Goal: Navigation & Orientation: Understand site structure

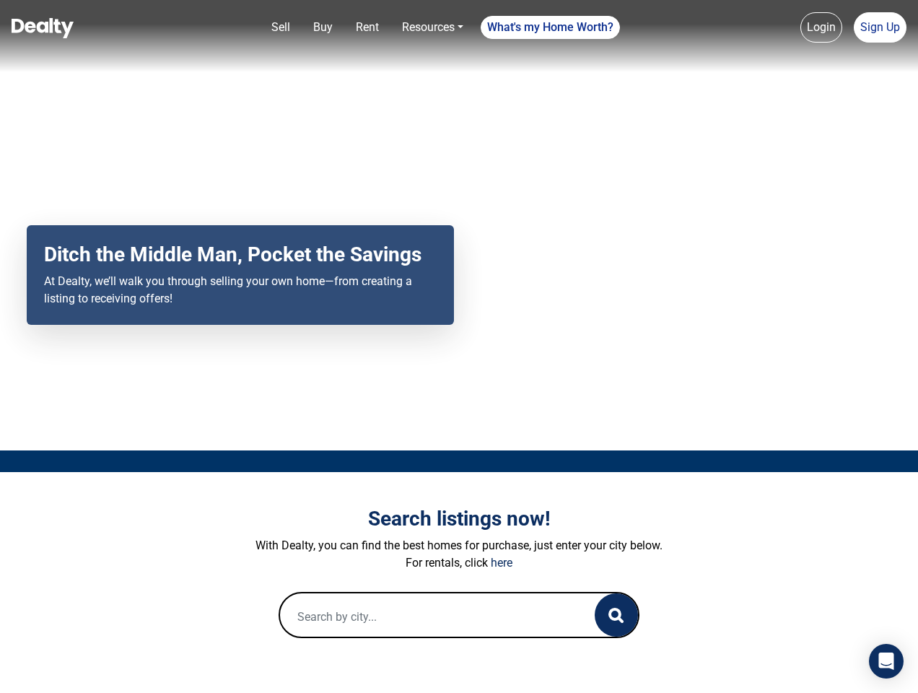
click at [459, 347] on div "Your browser does not support the video tag. Ditch the Middle Man, Pocket the S…" at bounding box center [459, 225] width 918 height 450
click at [281, 27] on link "Sell" at bounding box center [281, 27] width 30 height 29
click at [323, 27] on link "Buy" at bounding box center [323, 27] width 31 height 29
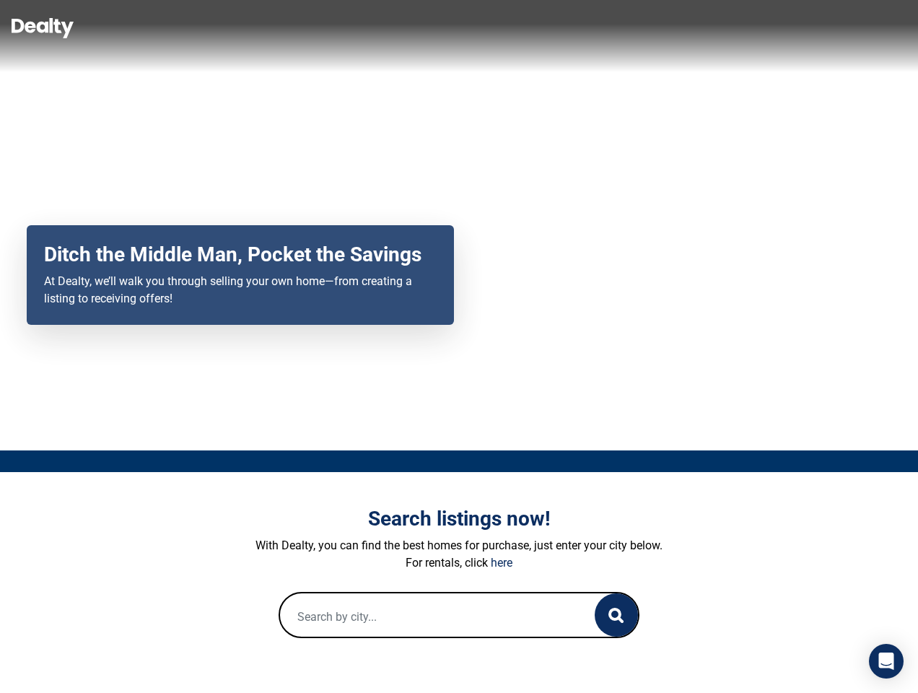
click at [367, 27] on link "Rent" at bounding box center [367, 27] width 35 height 29
click at [432, 27] on link "Resources" at bounding box center [432, 27] width 73 height 29
click at [551, 27] on link "What's my Home Worth?" at bounding box center [550, 27] width 139 height 23
click at [822, 27] on link "Login" at bounding box center [822, 27] width 42 height 30
click at [880, 27] on link "Sign Up" at bounding box center [880, 27] width 53 height 30
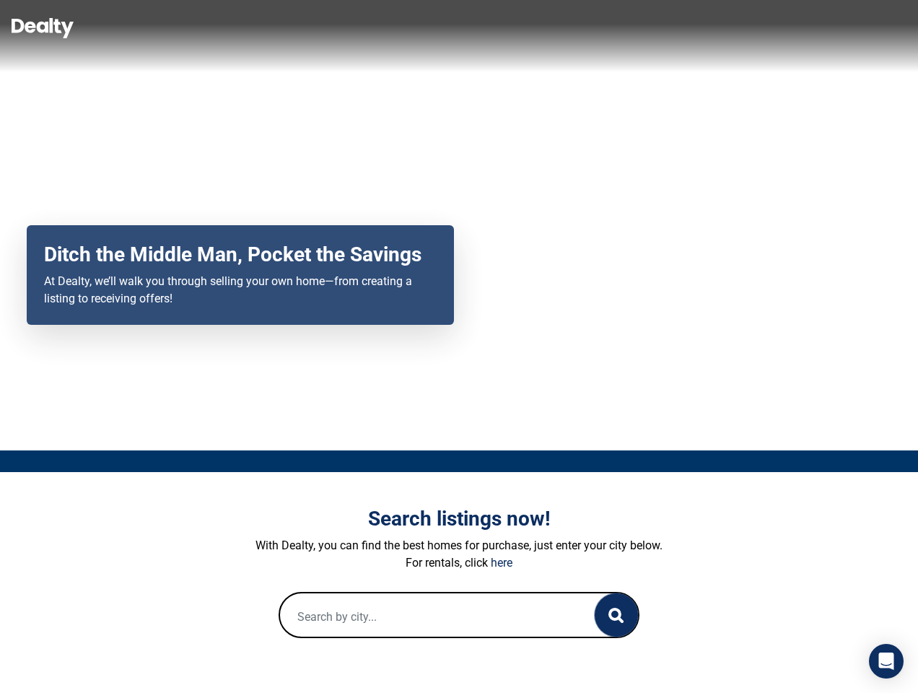
click at [617, 615] on icon "button" at bounding box center [616, 615] width 15 height 15
click at [887, 661] on icon "Open Intercom Messenger" at bounding box center [886, 661] width 15 height 17
